Goal: Task Accomplishment & Management: Manage account settings

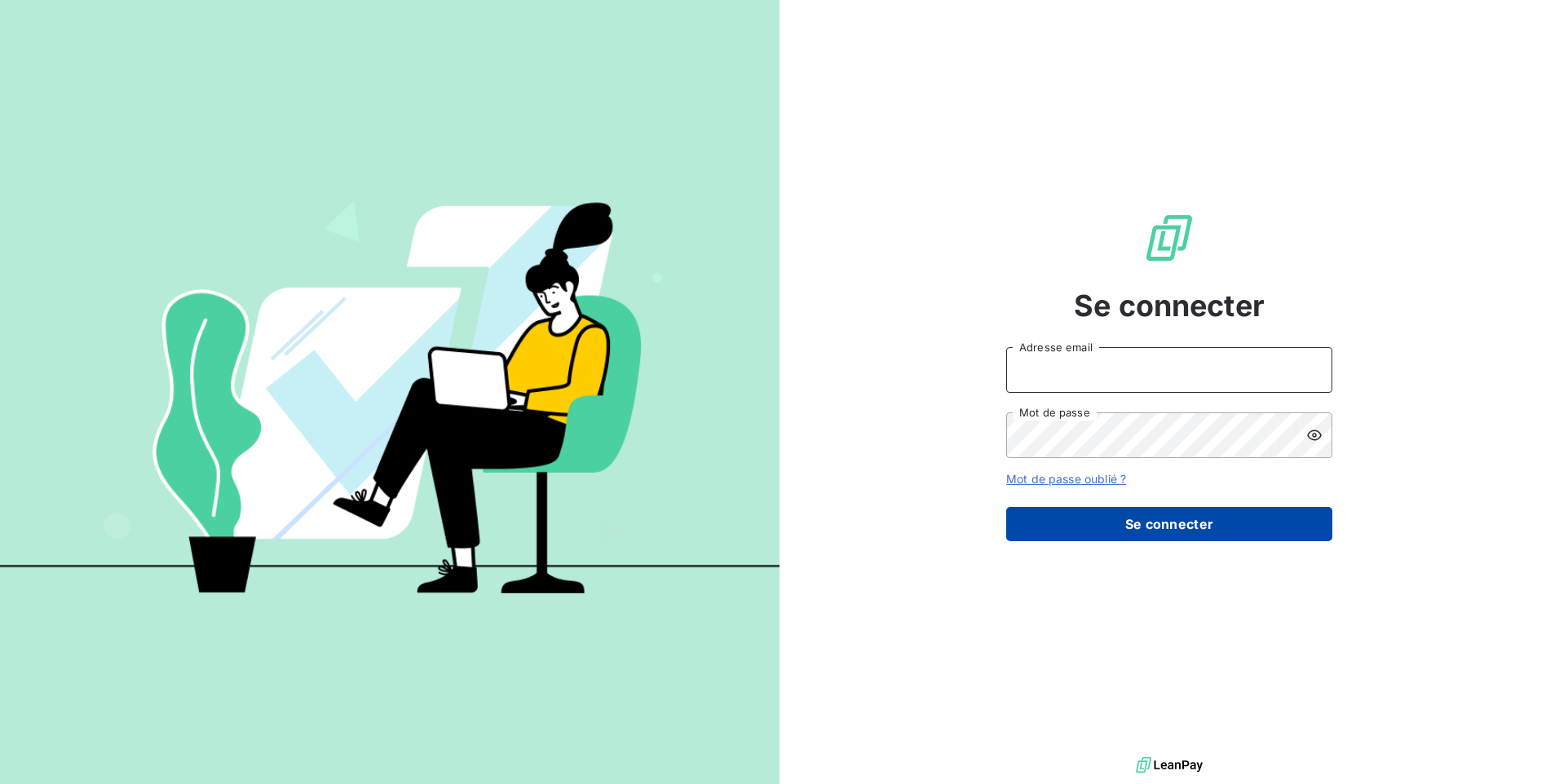
type input "[EMAIL_ADDRESS][DOMAIN_NAME]"
click at [1117, 521] on button "Se connecter" at bounding box center [1169, 524] width 326 height 34
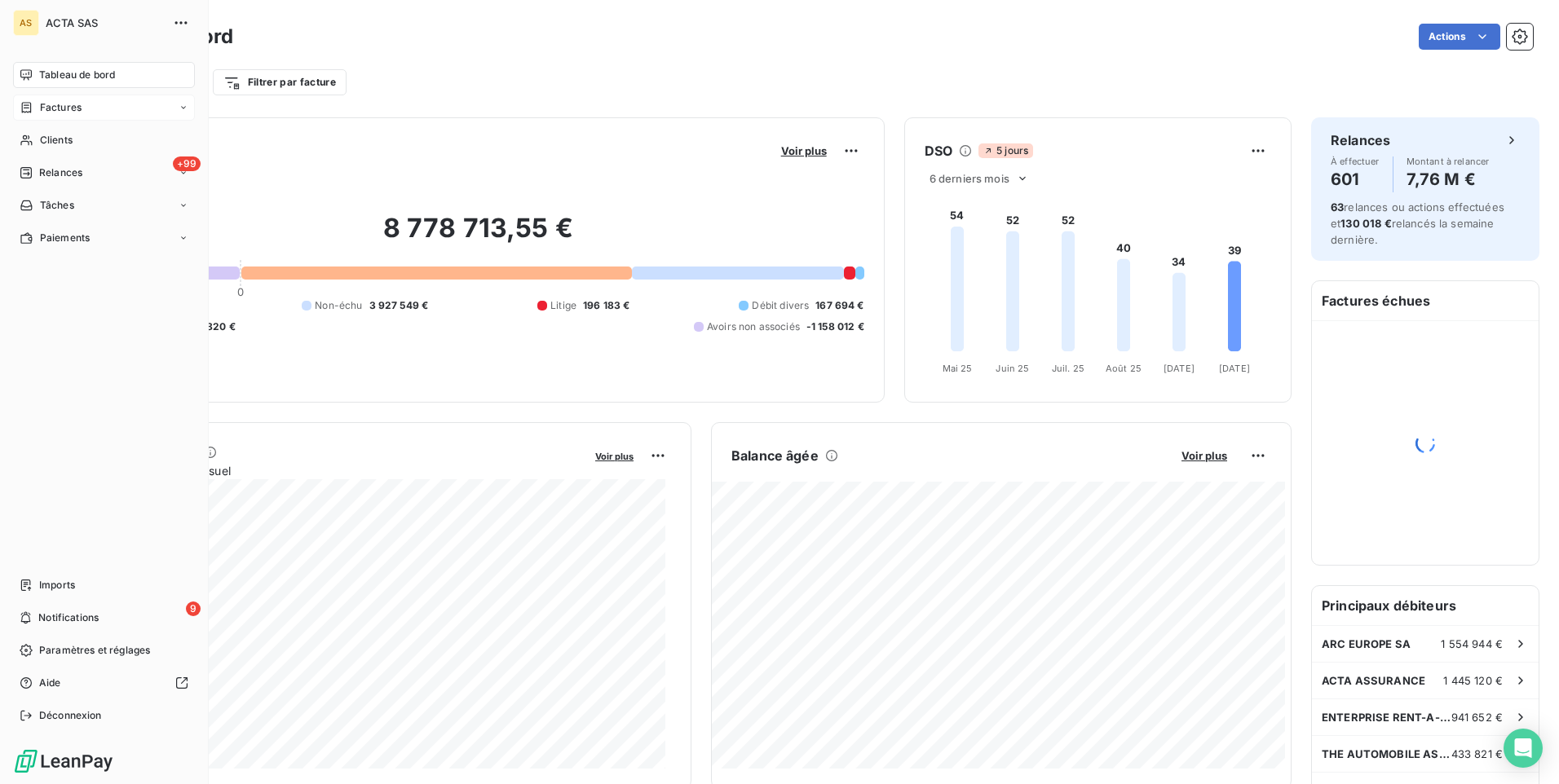
click at [39, 110] on div "Factures" at bounding box center [51, 108] width 62 height 15
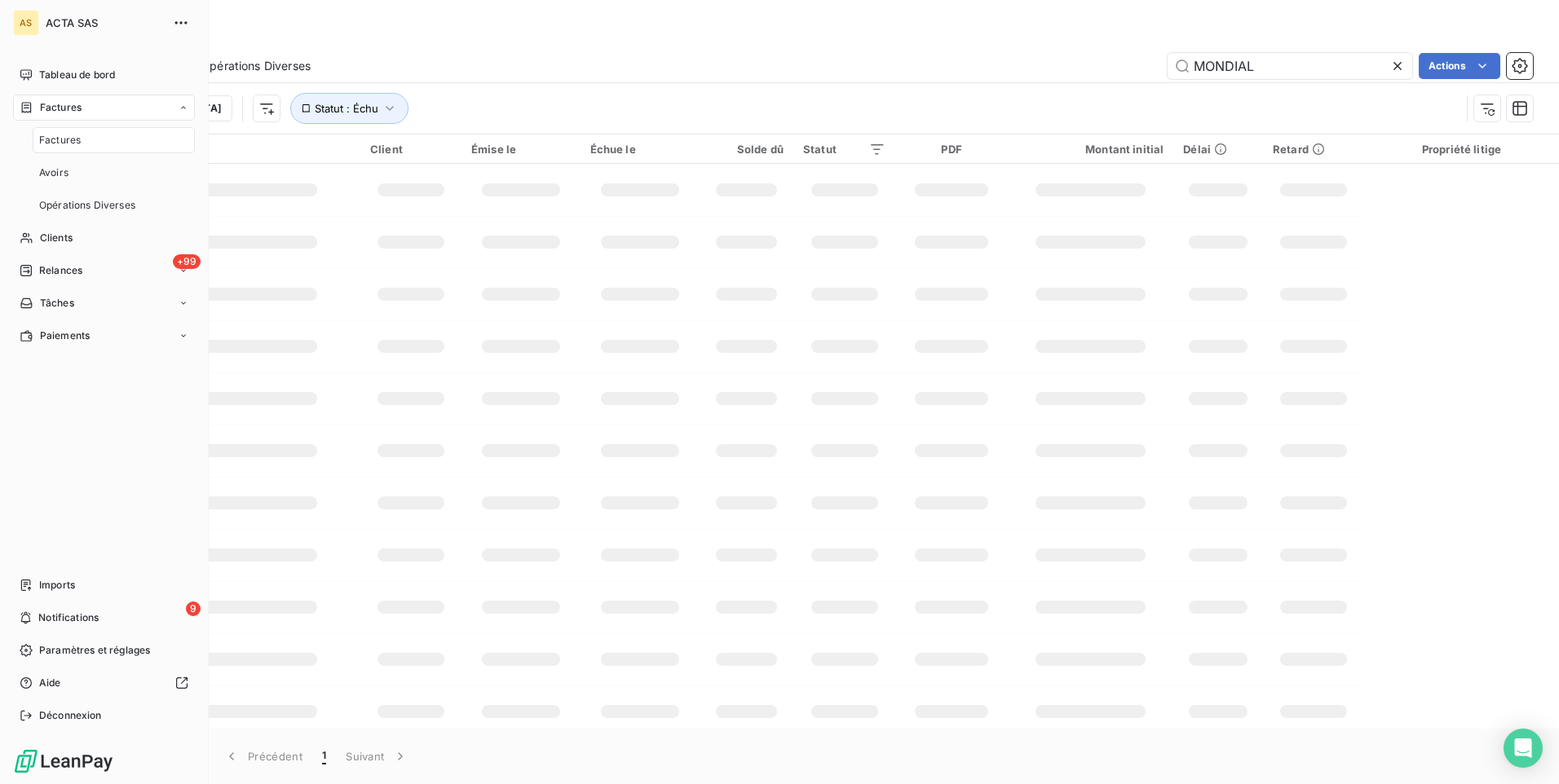
click at [65, 146] on span "Factures" at bounding box center [60, 141] width 42 height 15
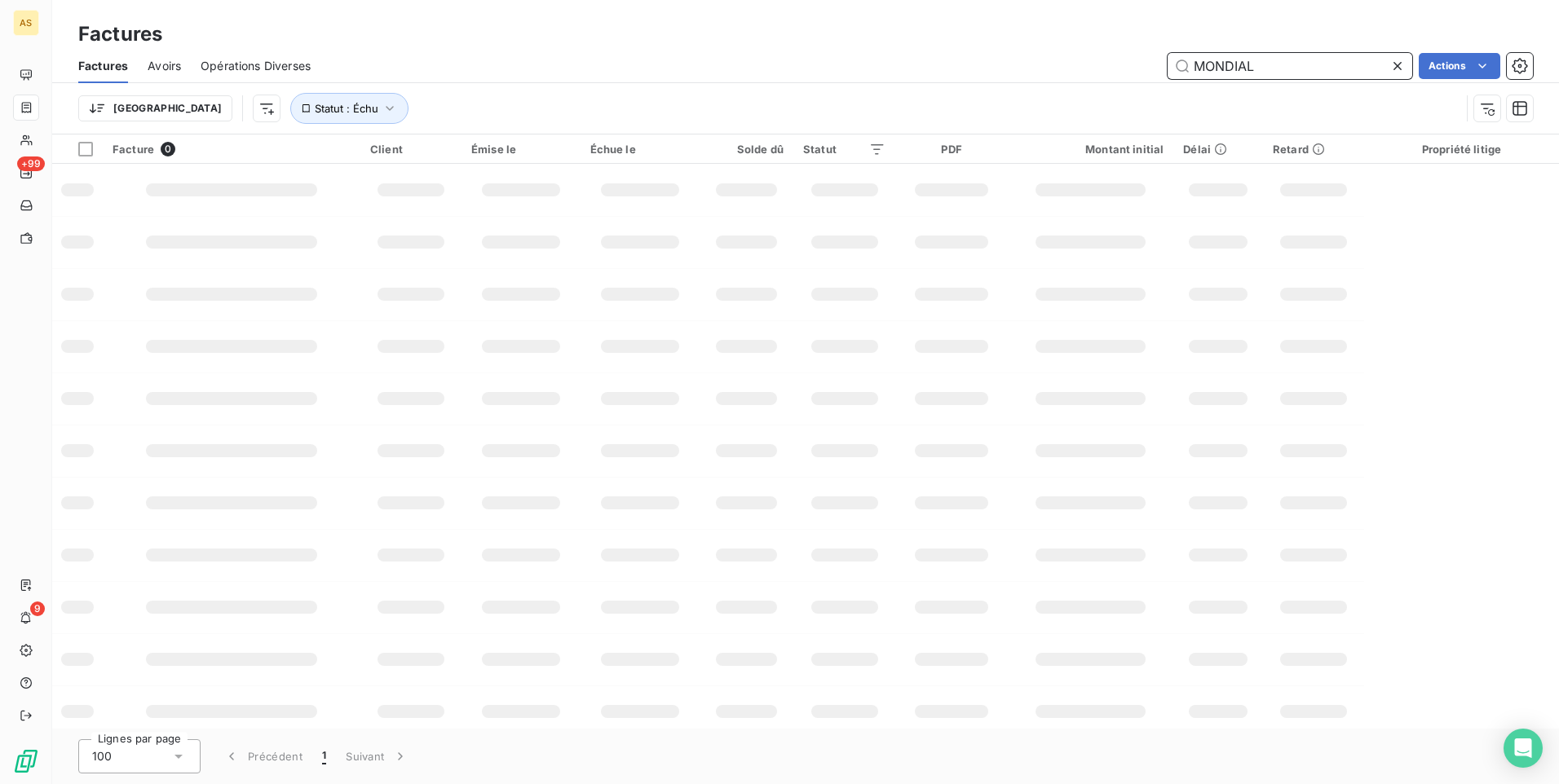
click at [1277, 75] on input "MONDIAL" at bounding box center [1290, 66] width 245 height 26
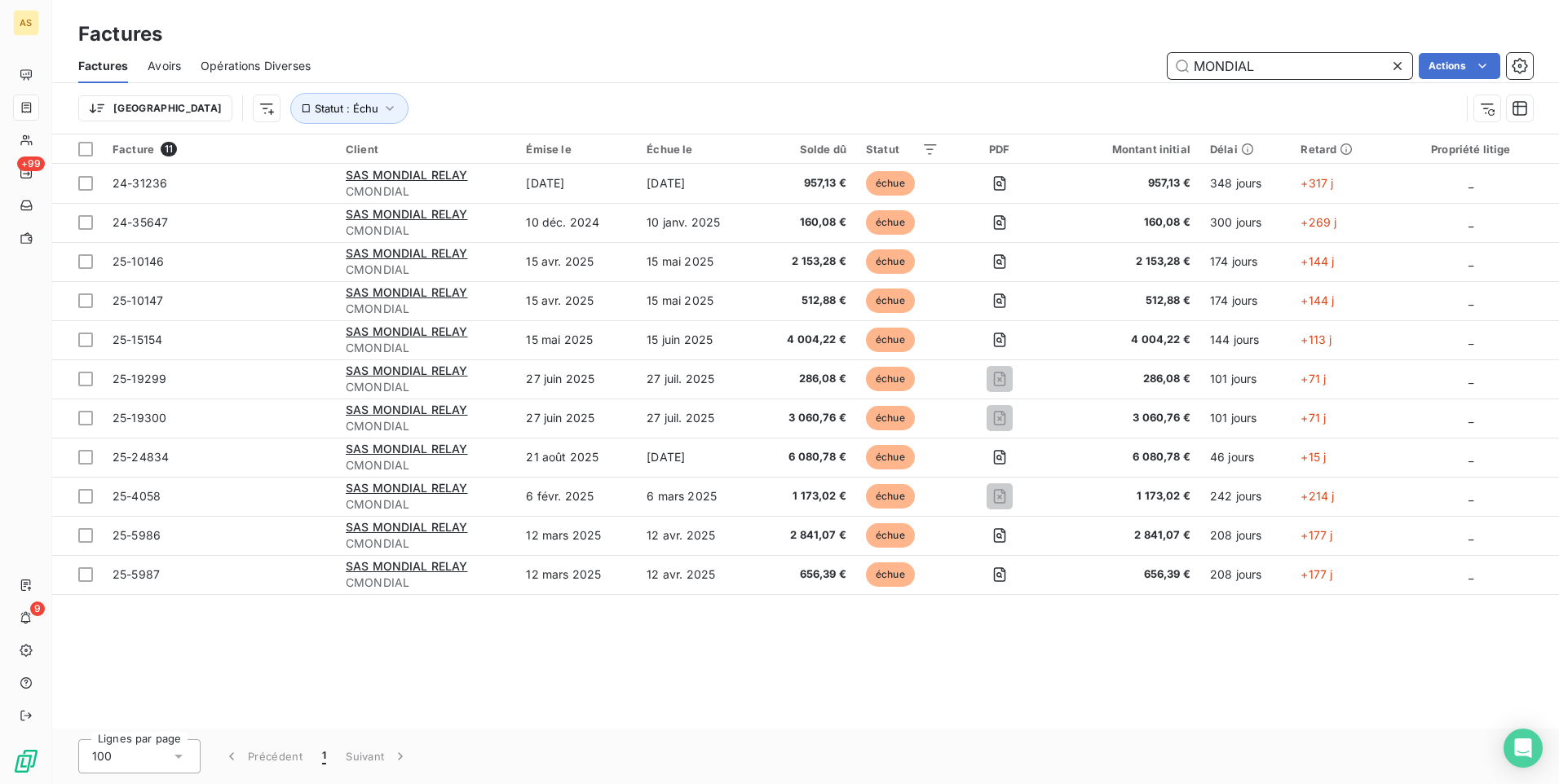
drag, startPoint x: 1276, startPoint y: 72, endPoint x: 1088, endPoint y: 65, distance: 188.1
click at [1088, 65] on div "MONDIAL Actions" at bounding box center [932, 66] width 1203 height 26
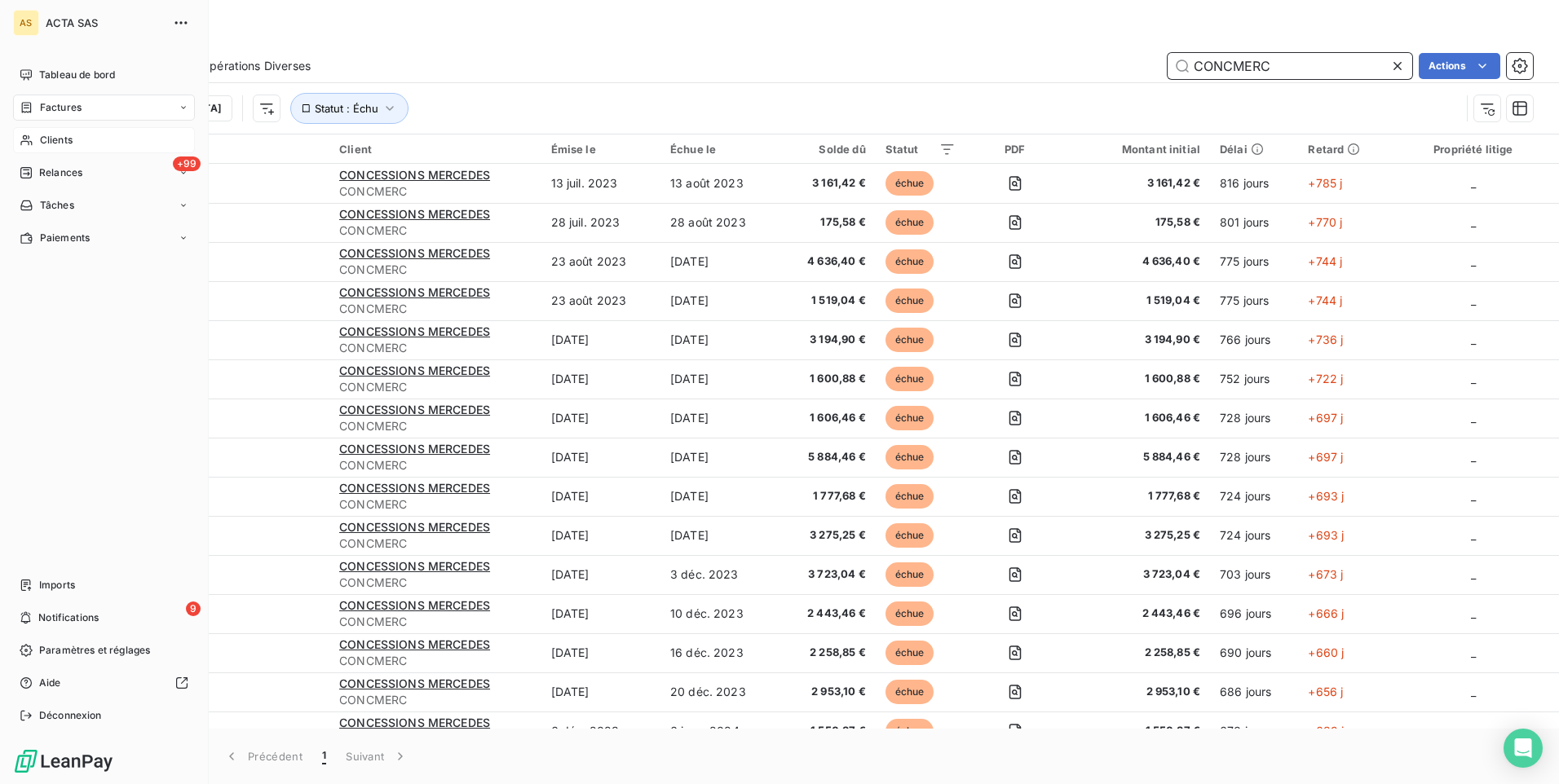
type input "CONCMERC"
drag, startPoint x: 46, startPoint y: 140, endPoint x: 651, endPoint y: 111, distance: 605.7
click at [58, 140] on span "Clients" at bounding box center [56, 141] width 33 height 15
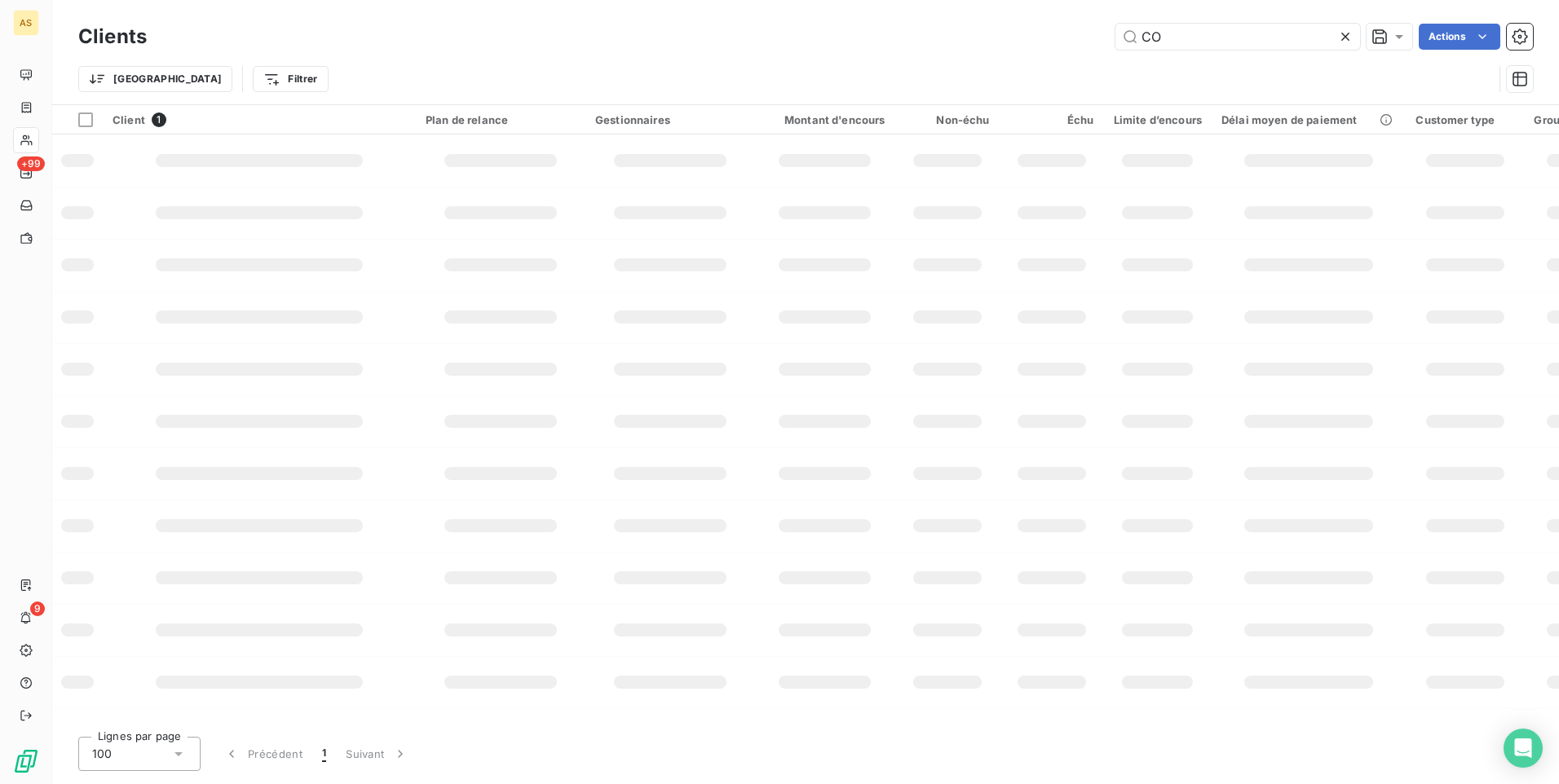
type input "C"
type input "R"
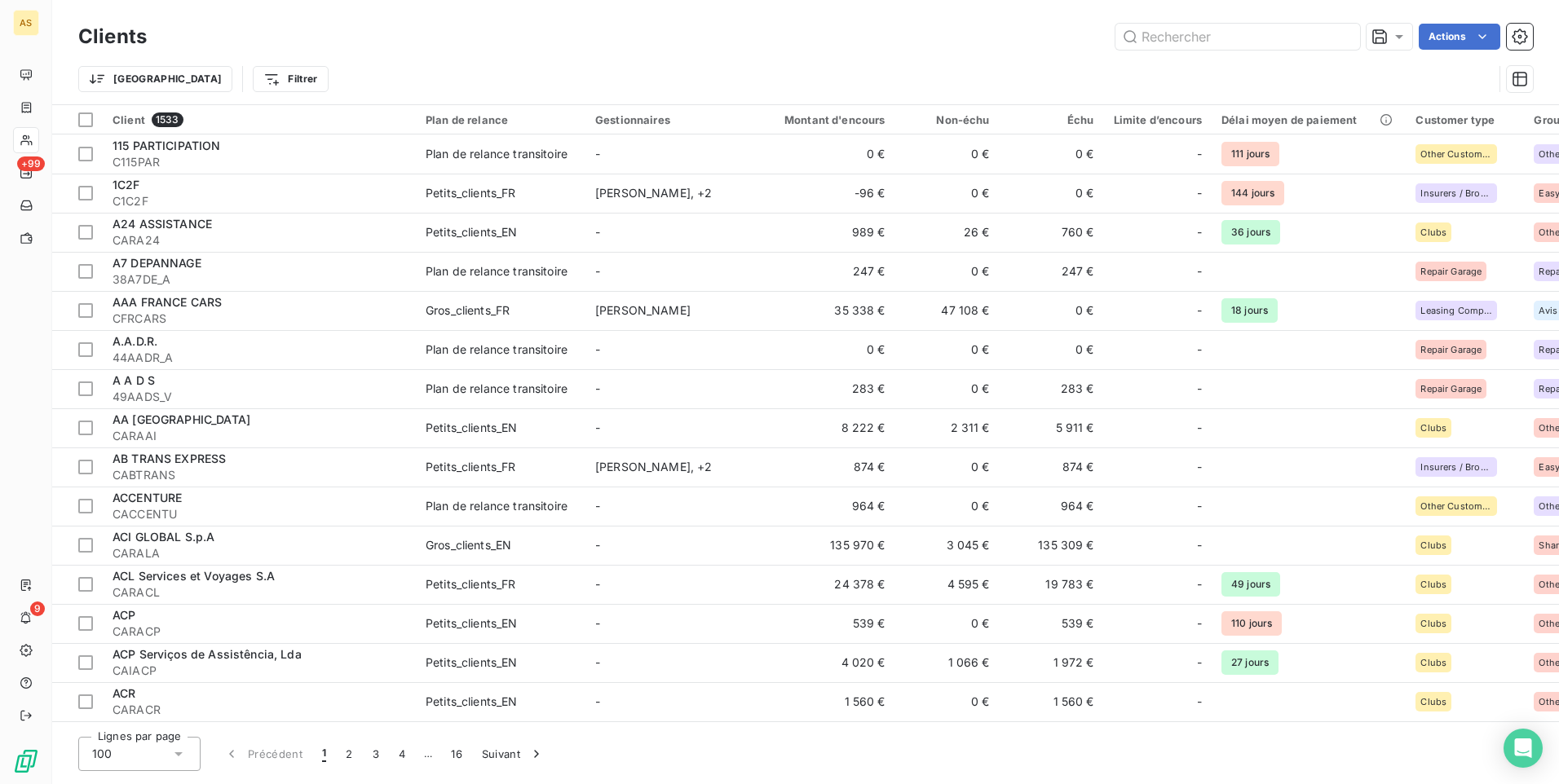
click at [917, 31] on div "Actions" at bounding box center [849, 37] width 1367 height 26
click at [1345, 760] on div "Lignes par page 100 Précédent 1 2 3 4 … 16 Suivant" at bounding box center [806, 754] width 1455 height 34
click at [196, 80] on html "AS +99 9 Clients Actions Trier Filtrer Client 1533 Plan de relance Gestionnaire…" at bounding box center [780, 392] width 1559 height 784
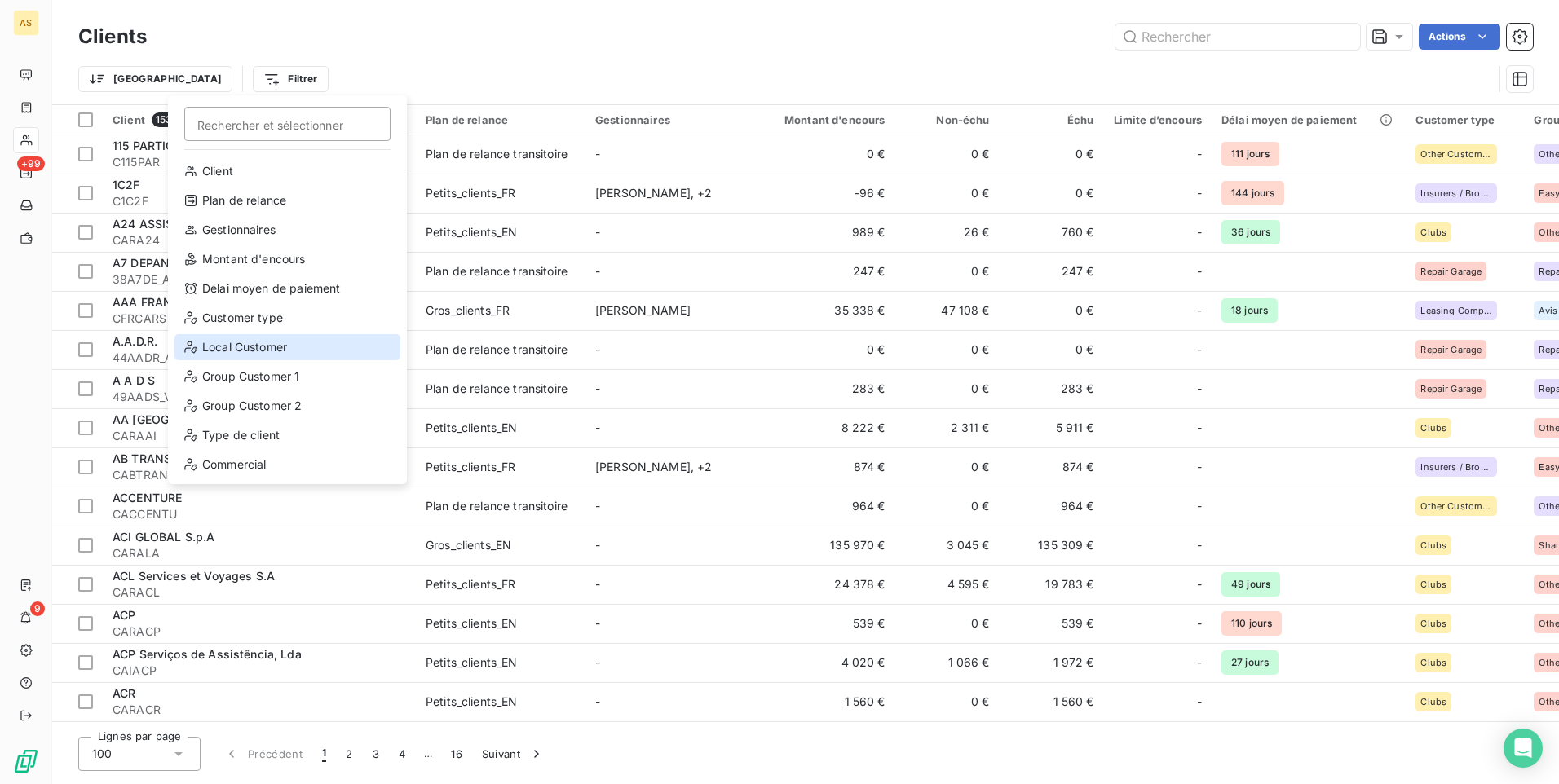
click at [295, 356] on div "Local Customer" at bounding box center [287, 348] width 226 height 26
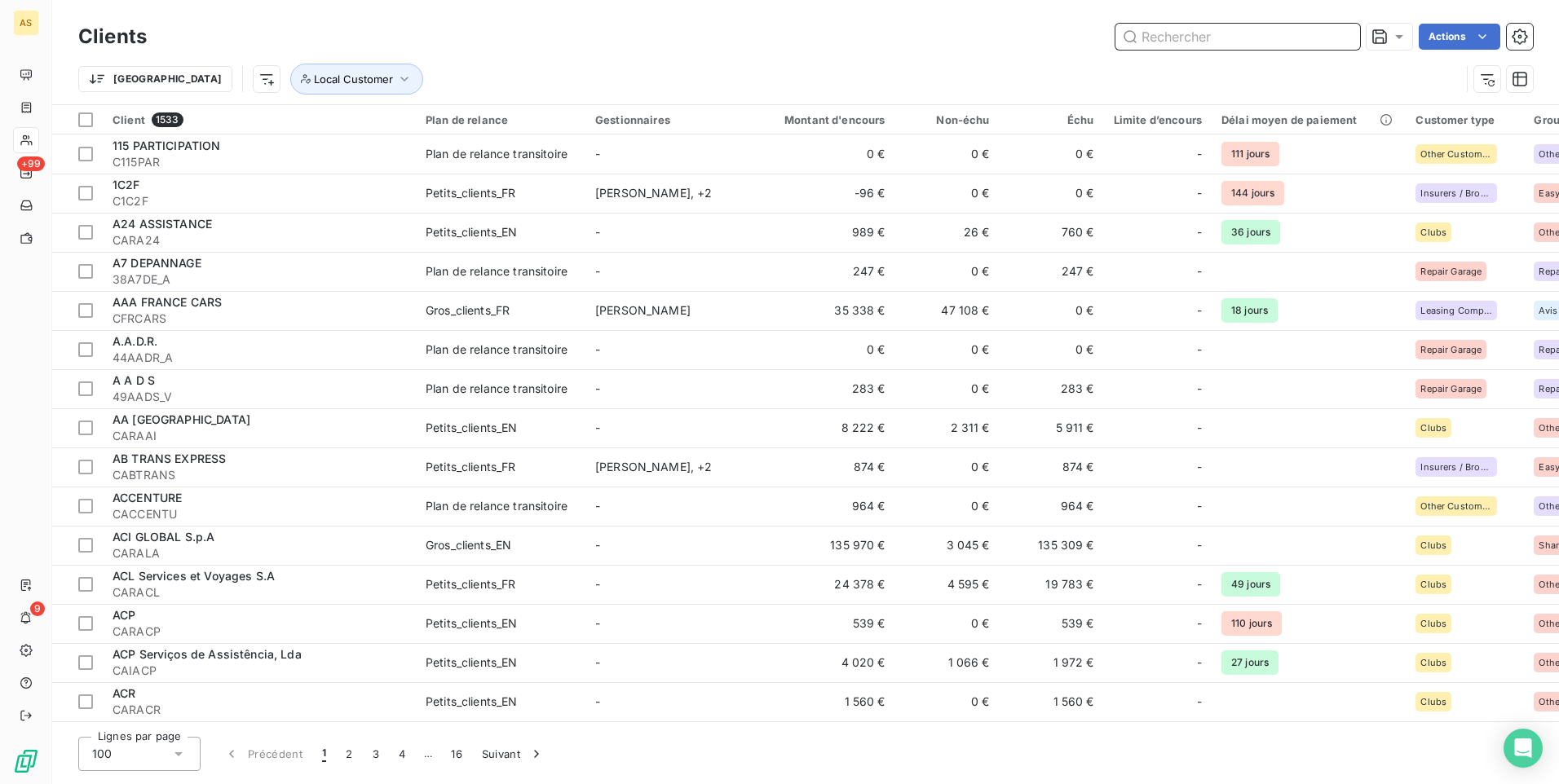
click at [1220, 41] on input "text" at bounding box center [1238, 37] width 245 height 26
click at [1217, 44] on input "text" at bounding box center [1238, 37] width 245 height 26
click at [194, 81] on html "AS +99 9 Clients Actions Trier Filtrer Client 1533 Plan de relance Gestionnaire…" at bounding box center [780, 392] width 1559 height 784
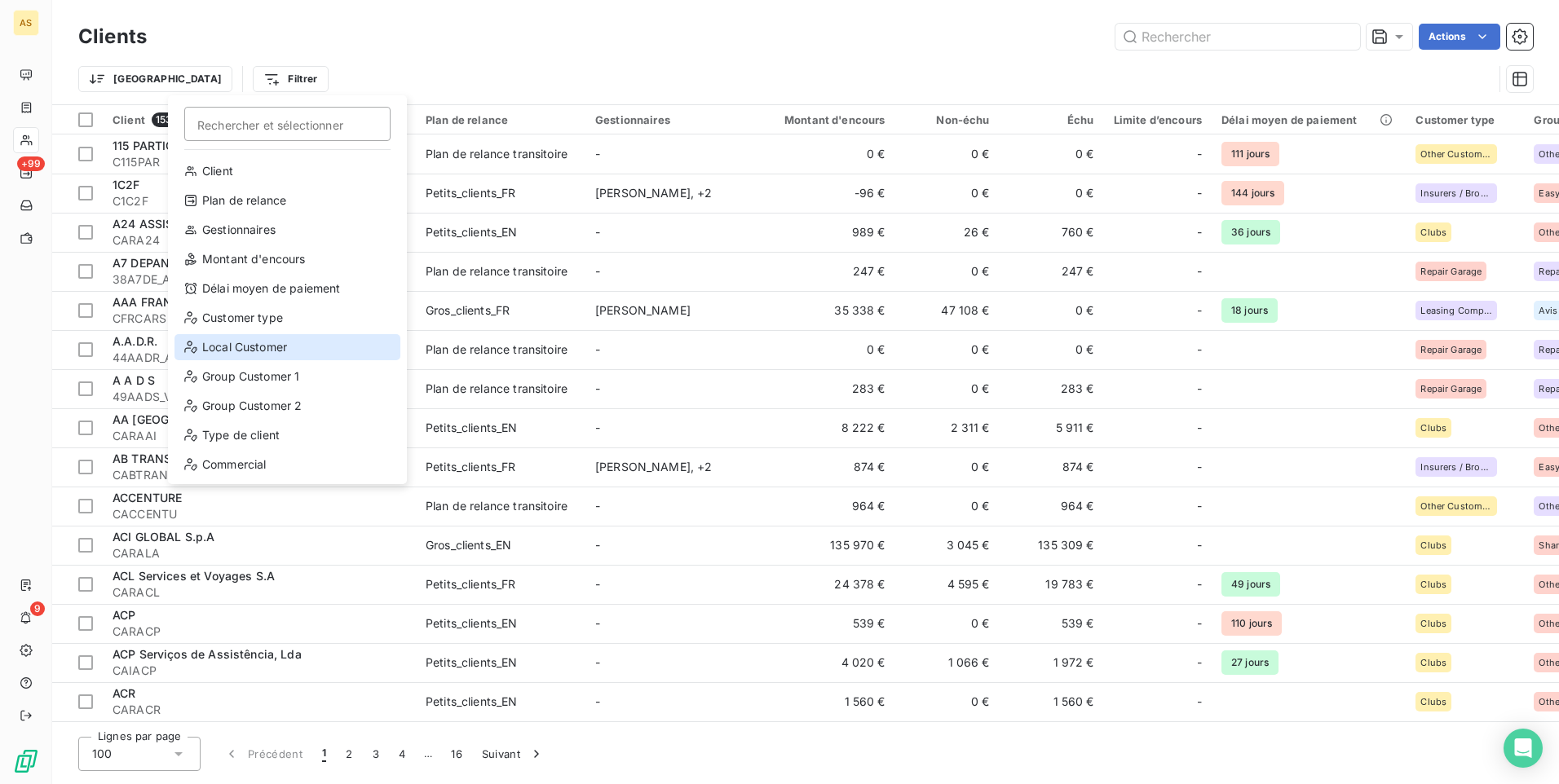
click at [243, 349] on div "Local Customer" at bounding box center [287, 348] width 226 height 26
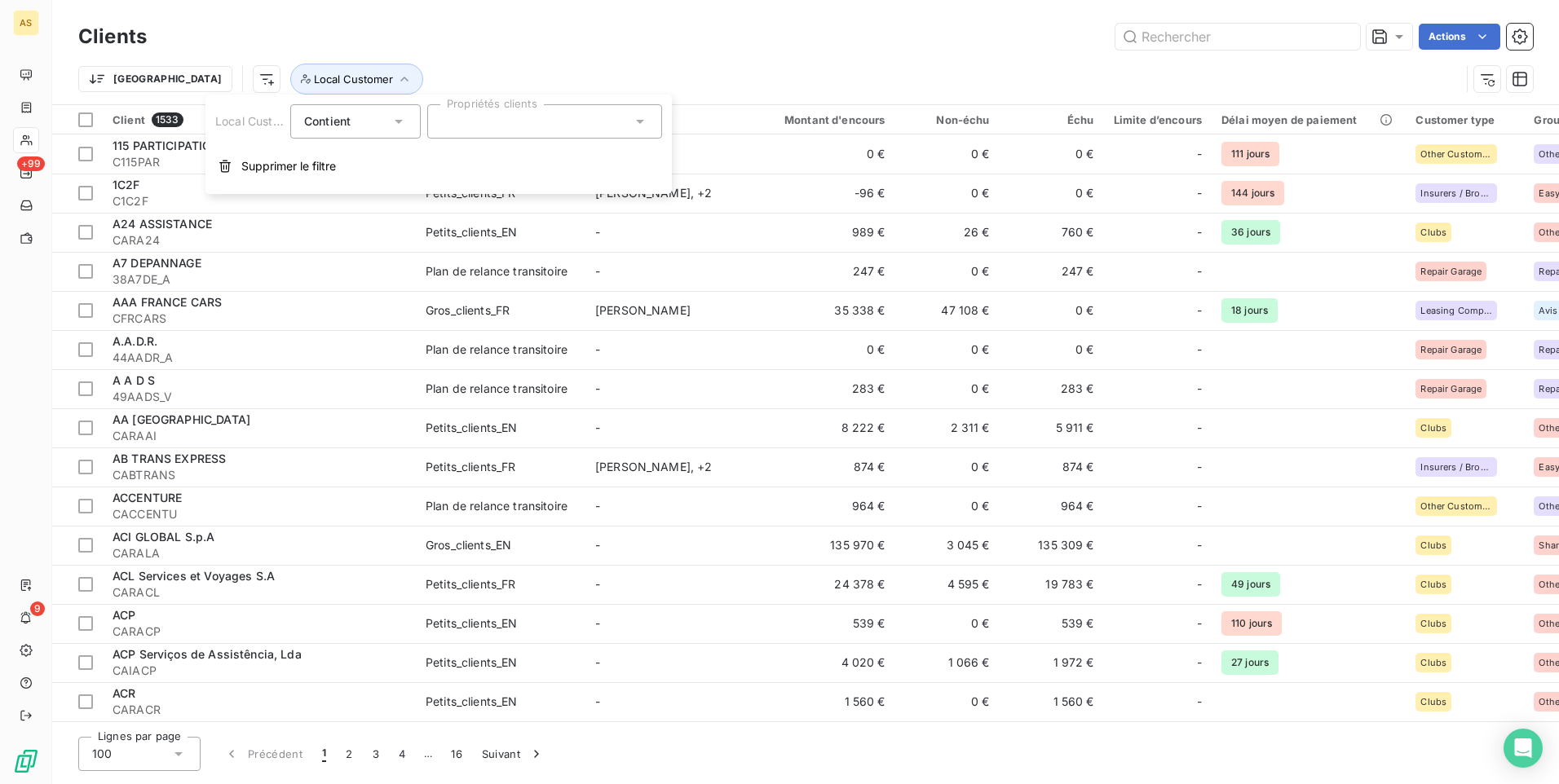
click at [635, 119] on icon at bounding box center [640, 121] width 16 height 16
click at [451, 161] on div at bounding box center [448, 162] width 15 height 15
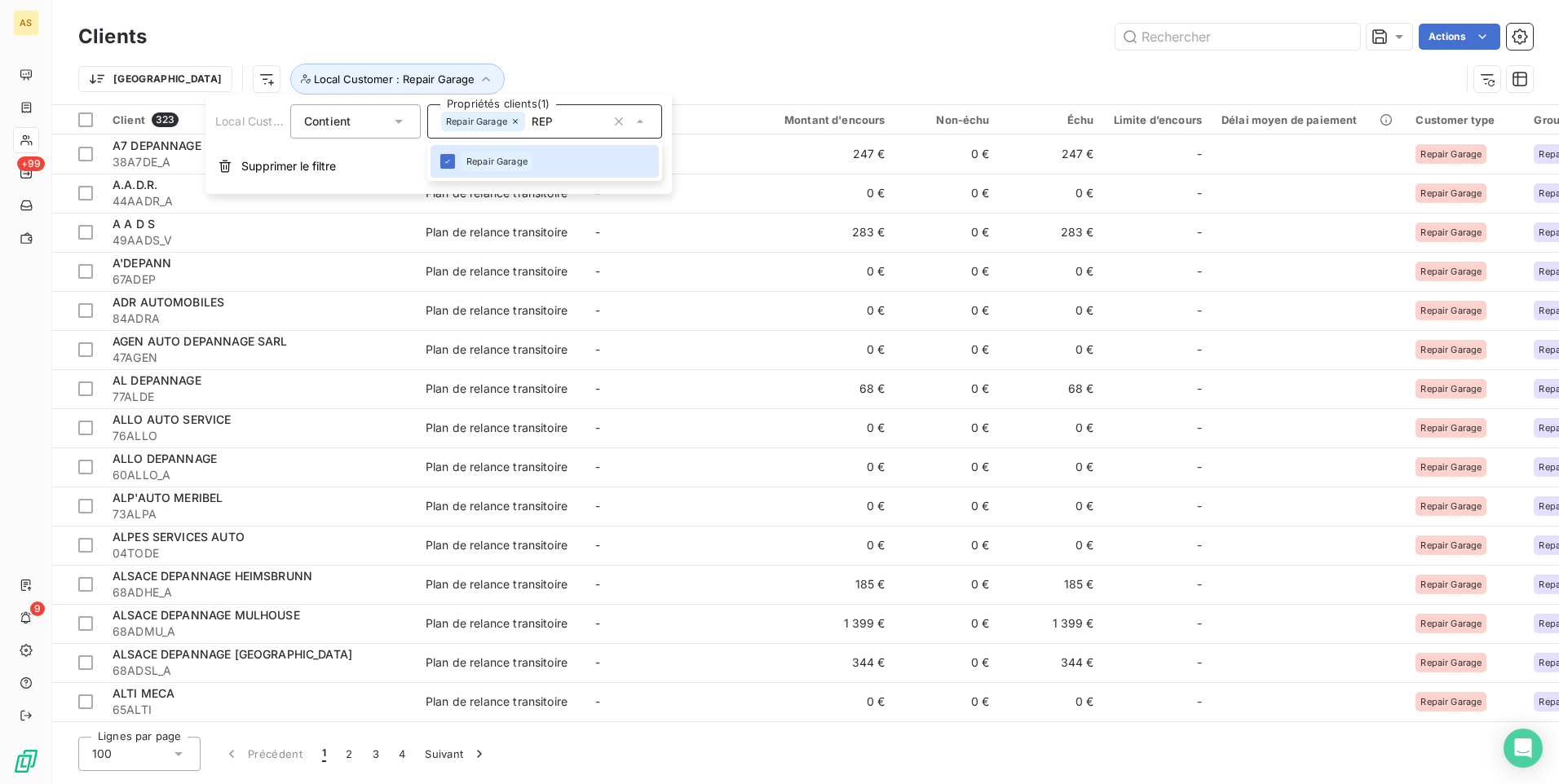
type input "REP"
click at [399, 122] on icon at bounding box center [399, 122] width 9 height 4
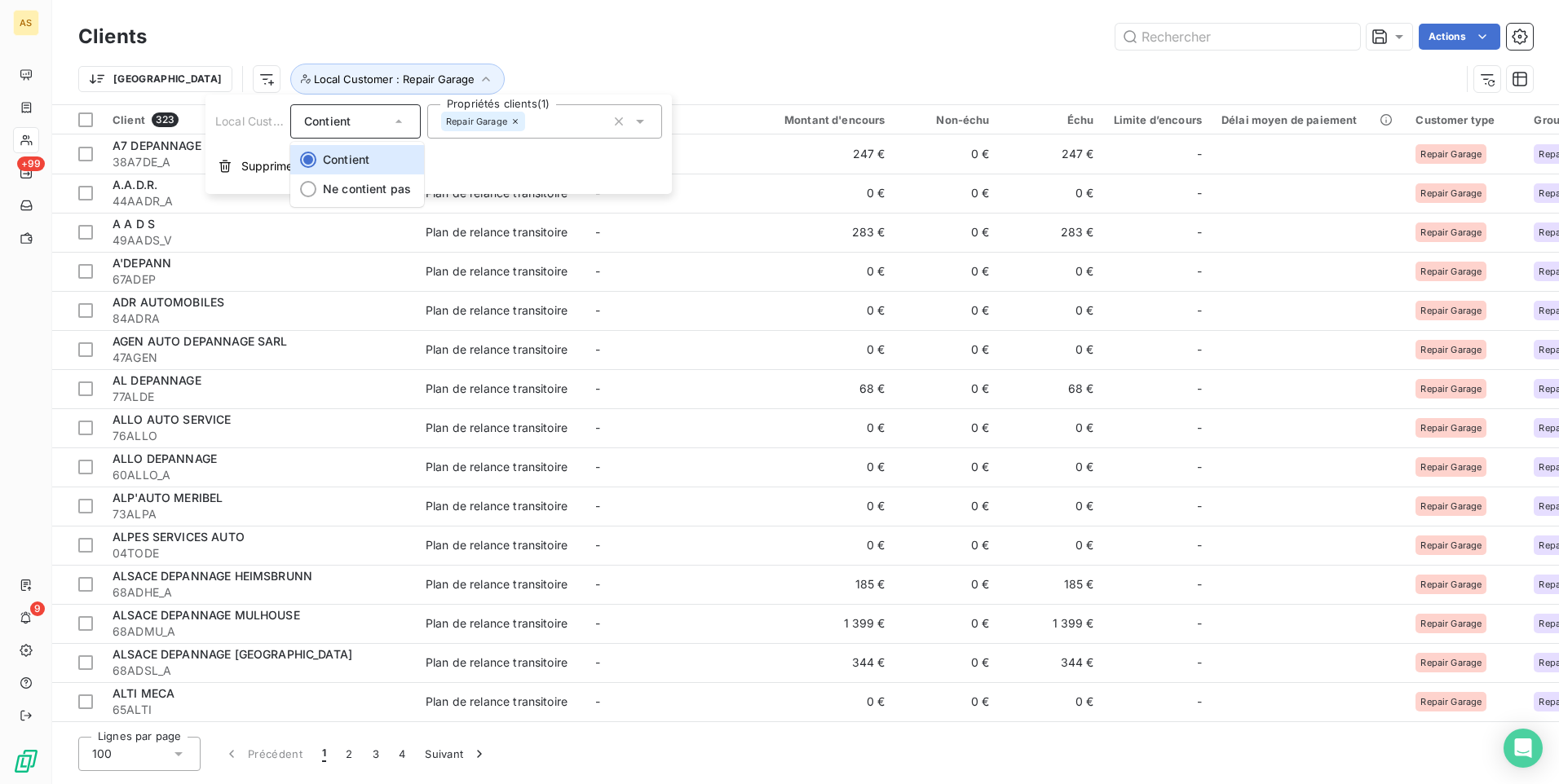
click at [399, 122] on icon at bounding box center [399, 121] width 7 height 3
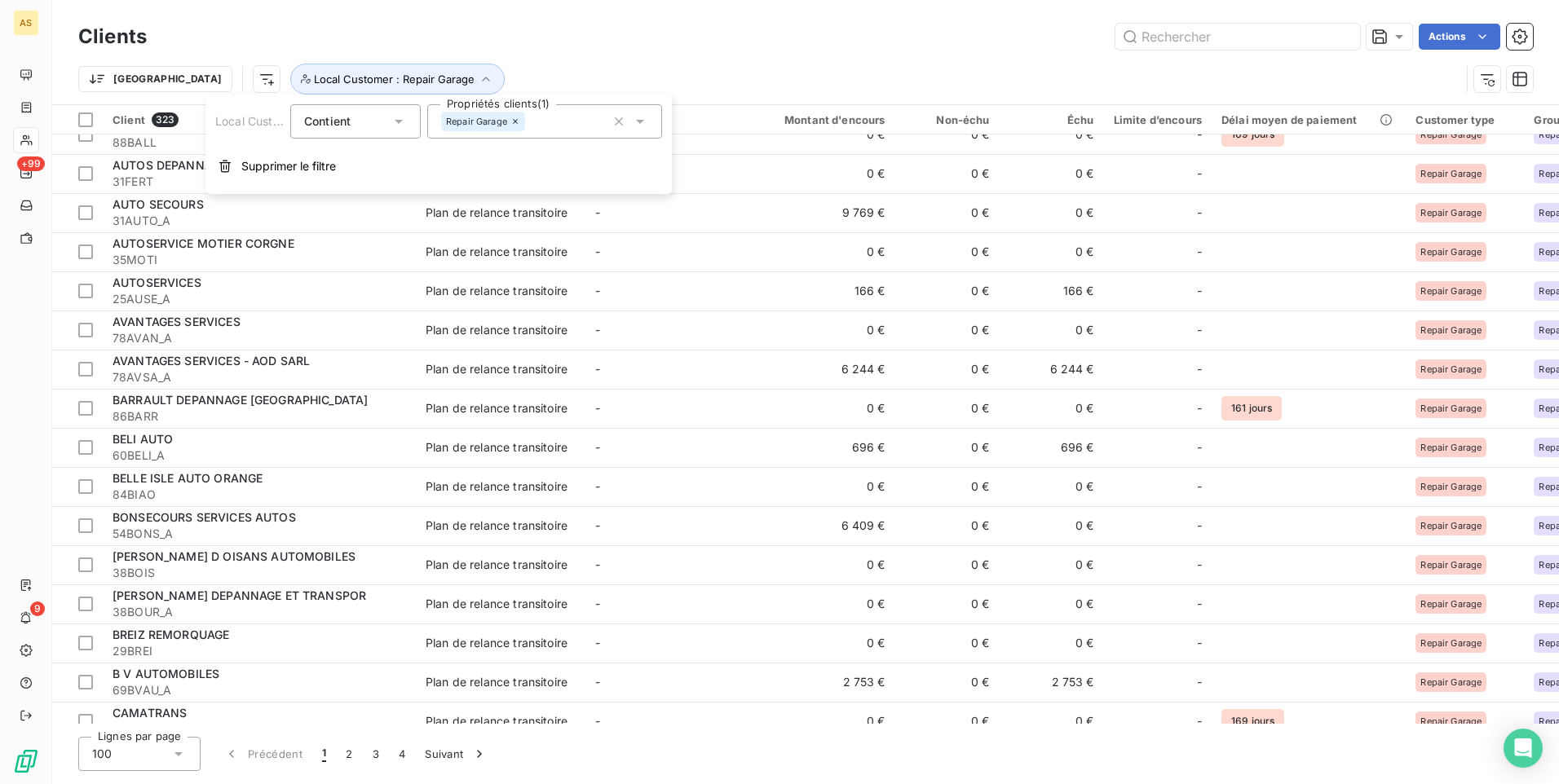
scroll to position [1223, 0]
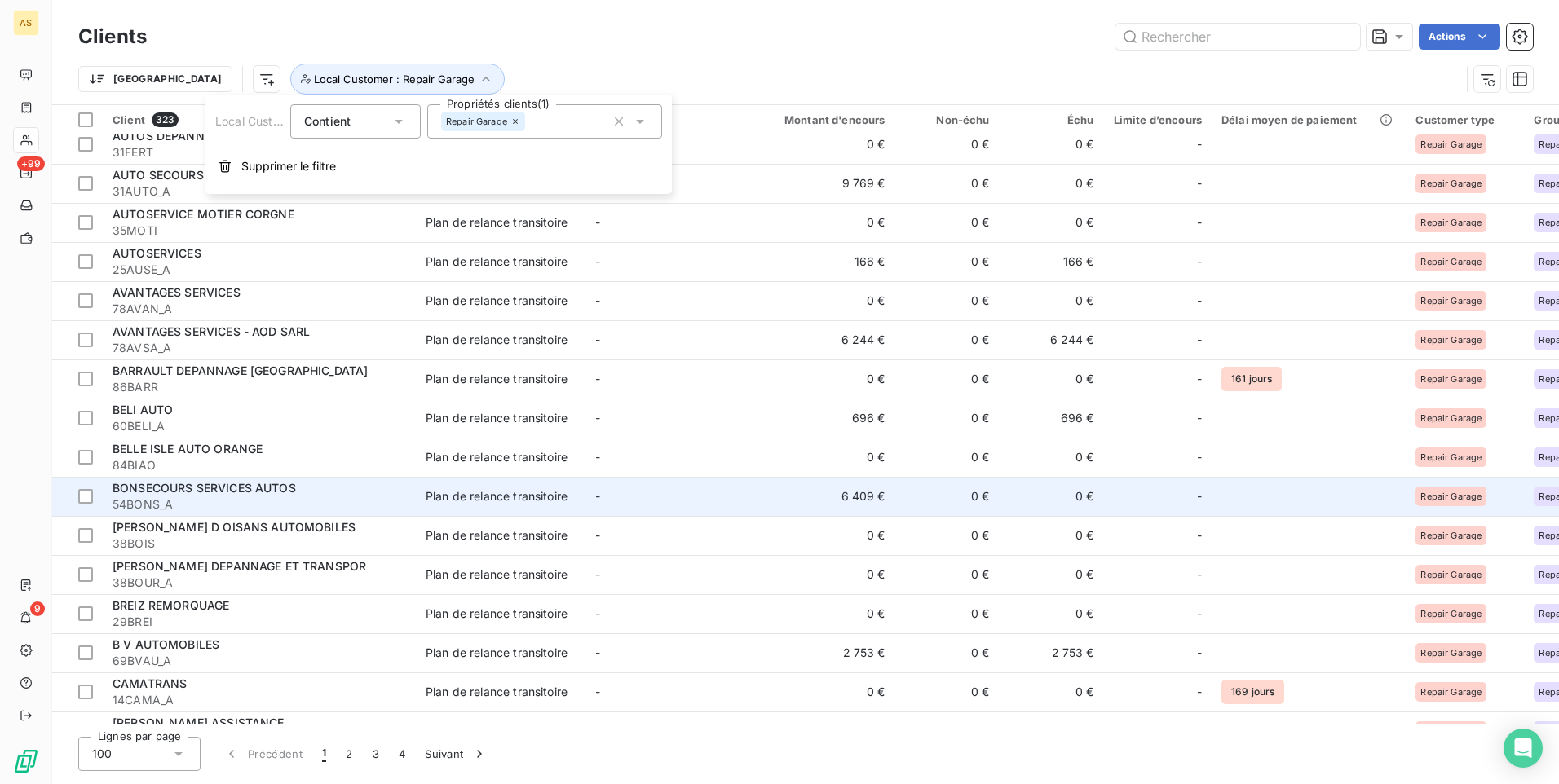
click at [480, 489] on div "Plan de relance transitoire" at bounding box center [497, 496] width 142 height 16
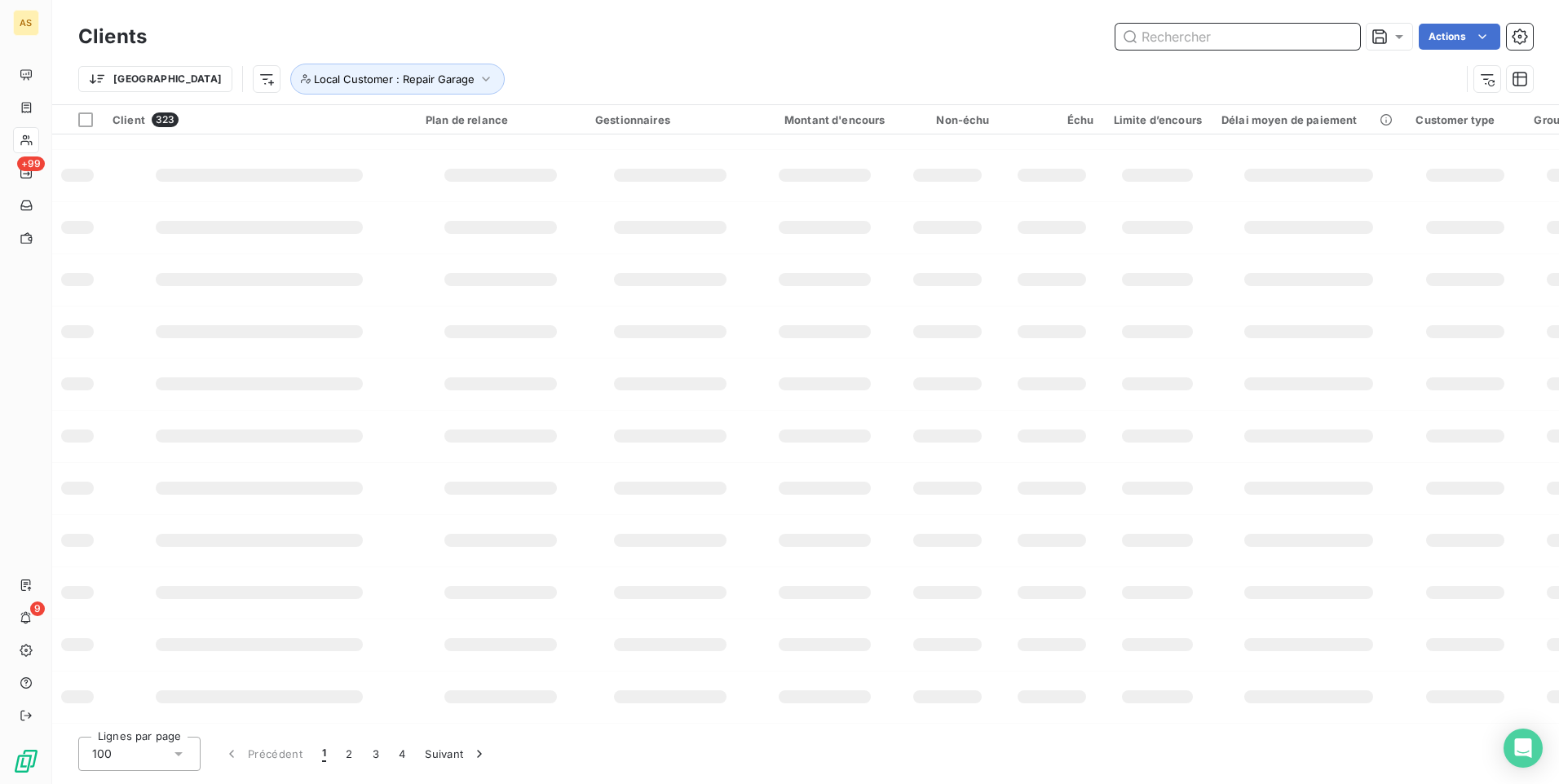
scroll to position [200, 0]
